Goal: Check status: Check status

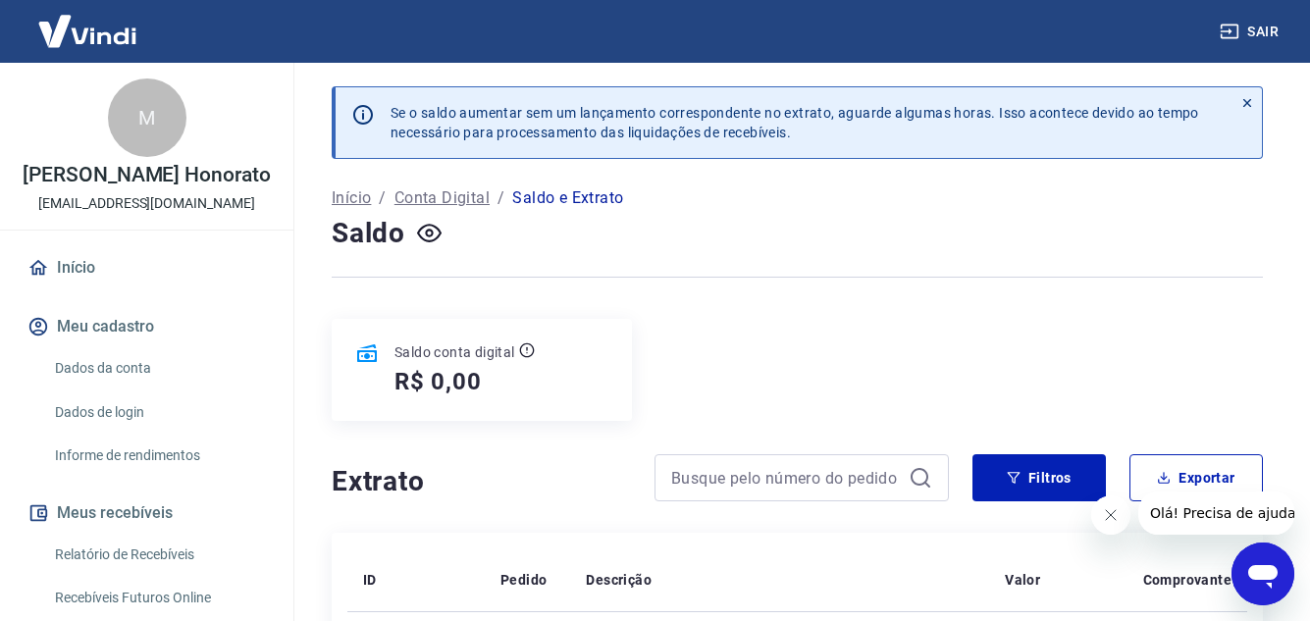
click at [99, 263] on link "Início" at bounding box center [147, 267] width 246 height 43
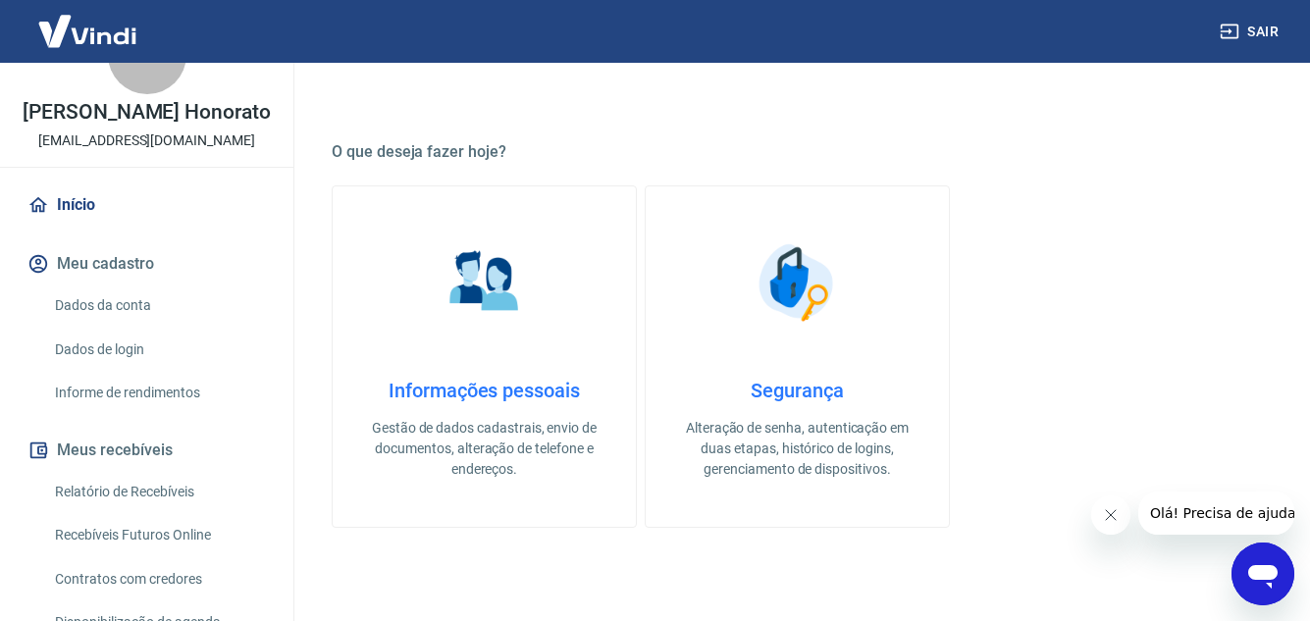
scroll to position [98, 0]
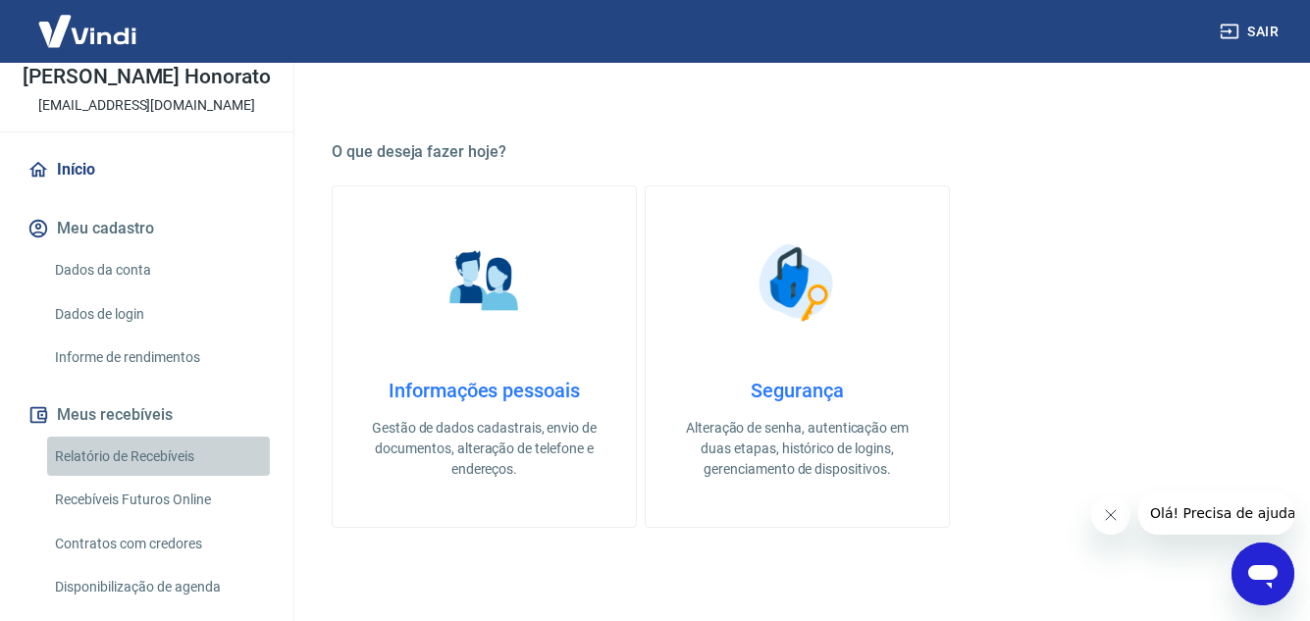
click at [163, 466] on link "Relatório de Recebíveis" at bounding box center [158, 457] width 223 height 40
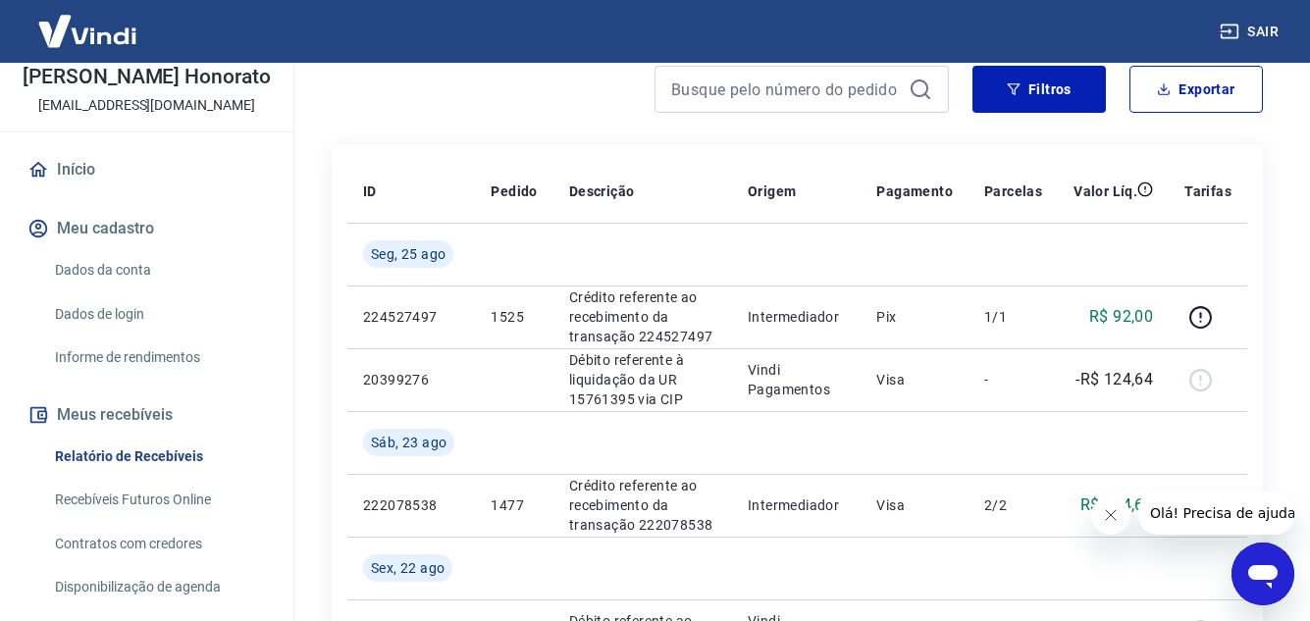
scroll to position [393, 0]
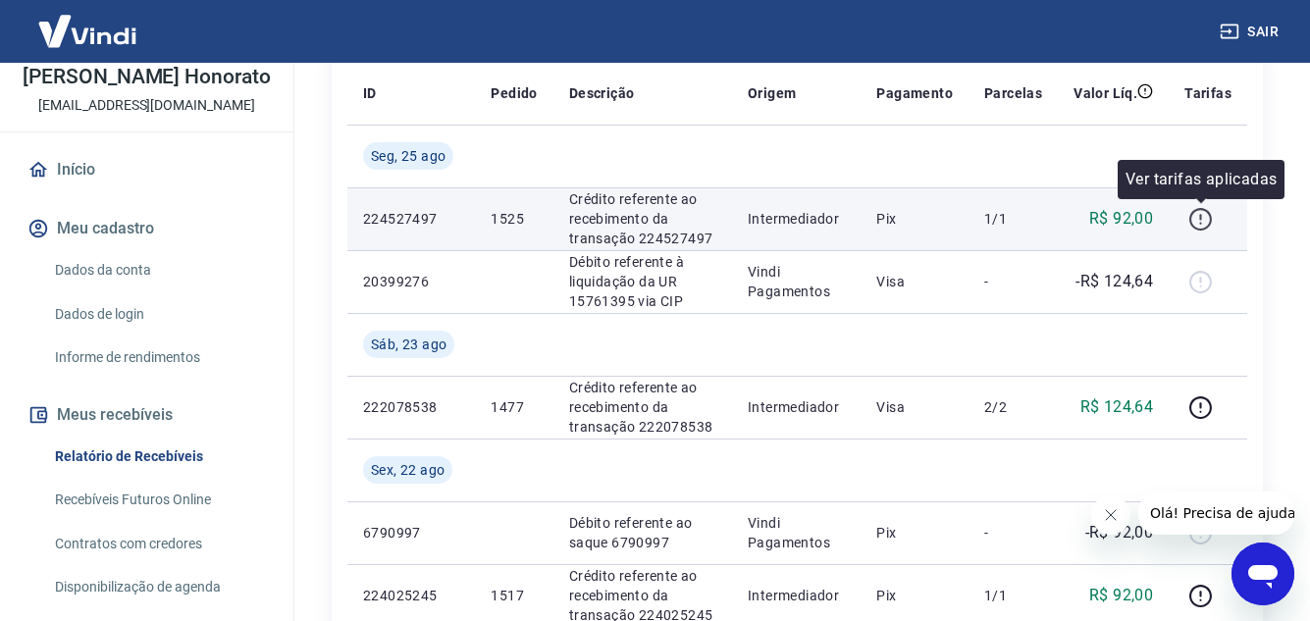
click at [1207, 218] on icon "button" at bounding box center [1200, 219] width 25 height 25
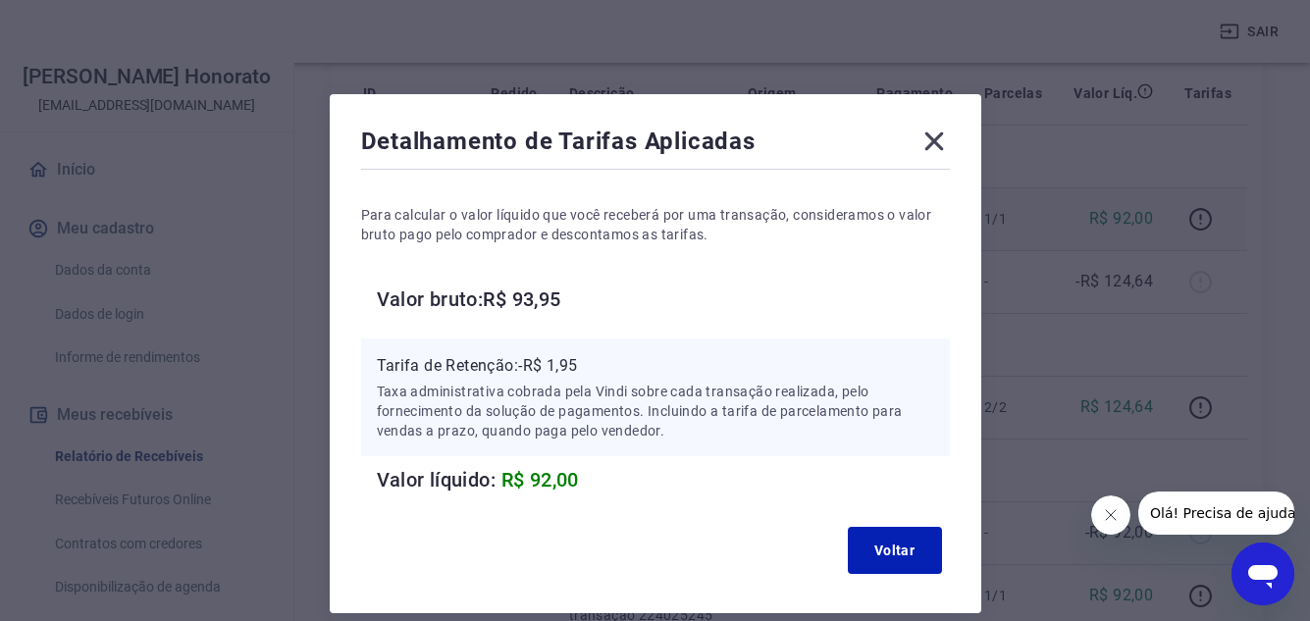
click at [938, 153] on icon at bounding box center [934, 141] width 31 height 31
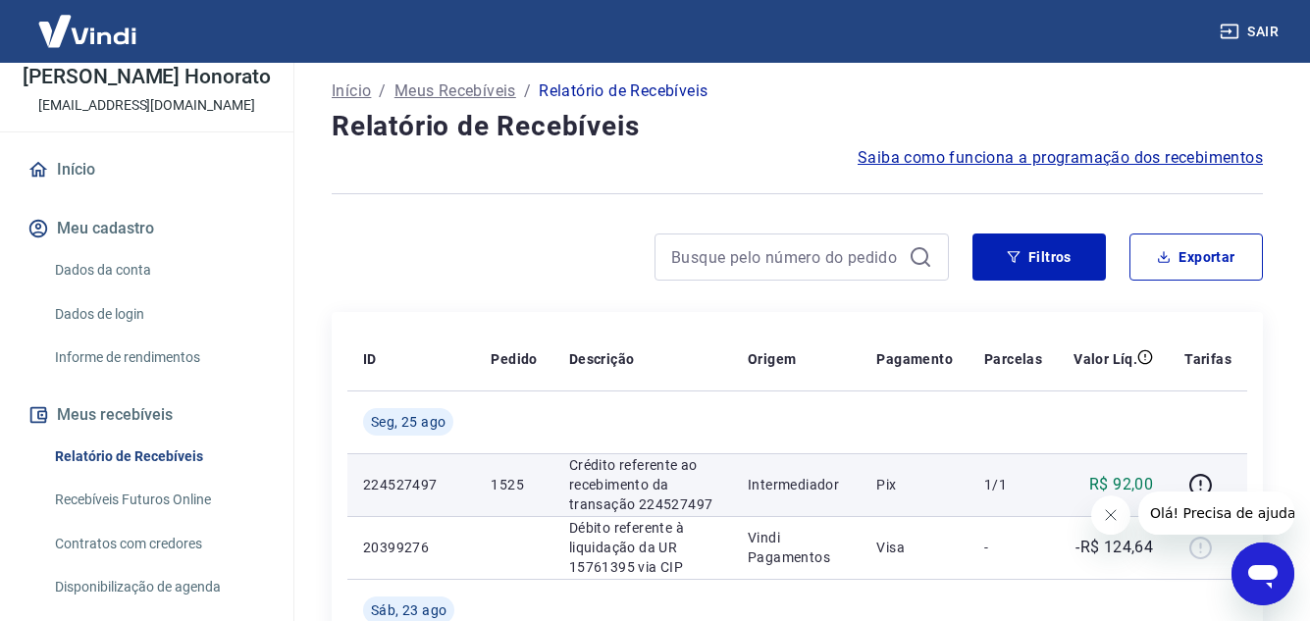
scroll to position [98, 0]
